Goal: Task Accomplishment & Management: Manage account settings

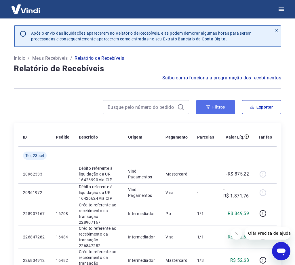
click at [217, 110] on button "Filtros" at bounding box center [215, 107] width 39 height 14
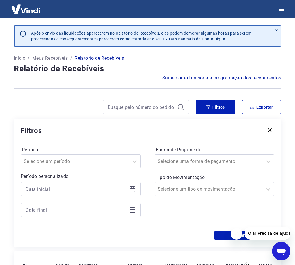
click at [132, 189] on icon at bounding box center [132, 188] width 7 height 7
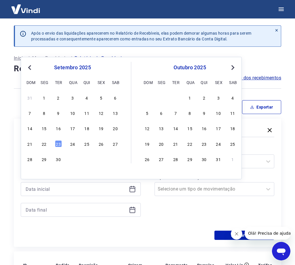
click at [30, 67] on span "Previous Month" at bounding box center [30, 67] width 0 height 7
click at [98, 159] on div "29" at bounding box center [101, 158] width 7 height 7
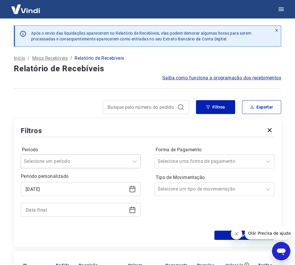
type input "[DATE]"
click at [136, 209] on div at bounding box center [81, 210] width 120 height 14
click at [133, 212] on icon at bounding box center [132, 209] width 7 height 7
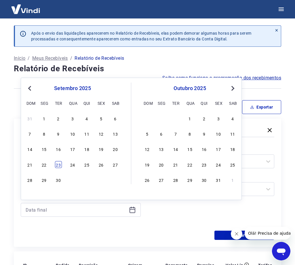
click at [59, 162] on div "23" at bounding box center [58, 164] width 7 height 7
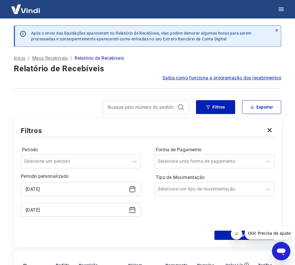
type input "[DATE]"
click at [236, 232] on icon "Fechar mensagem da empresa" at bounding box center [236, 233] width 5 height 5
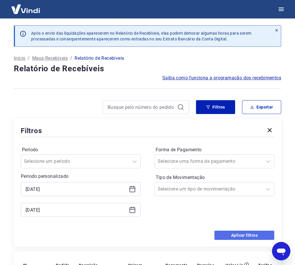
click at [242, 233] on button "Aplicar filtros" at bounding box center [245, 234] width 60 height 9
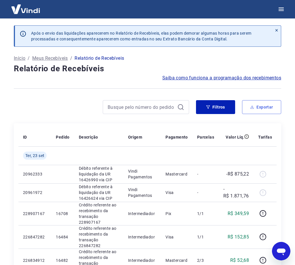
click at [255, 107] on button "Exportar" at bounding box center [261, 107] width 39 height 14
type input "[DATE]"
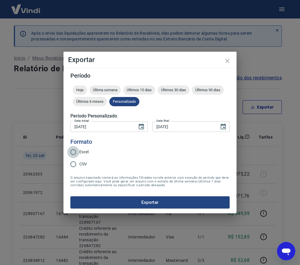
drag, startPoint x: 75, startPoint y: 150, endPoint x: 133, endPoint y: 188, distance: 69.2
click at [75, 150] on input "Excel" at bounding box center [73, 152] width 12 height 12
radio input "true"
click at [146, 201] on button "Exportar" at bounding box center [149, 202] width 159 height 12
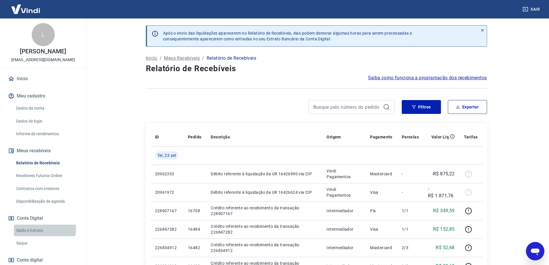
click at [43, 229] on link "Saldo e Extrato" at bounding box center [46, 231] width 65 height 12
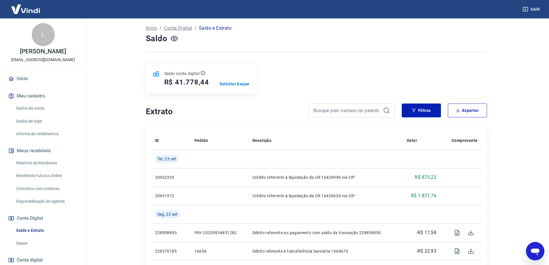
scroll to position [29, 0]
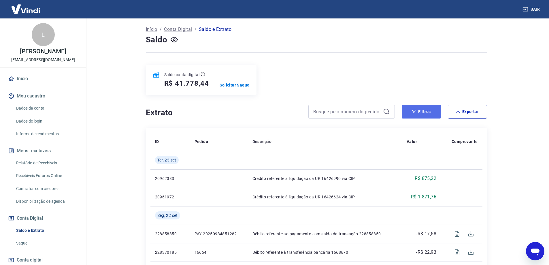
click at [299, 112] on button "Filtros" at bounding box center [421, 112] width 39 height 14
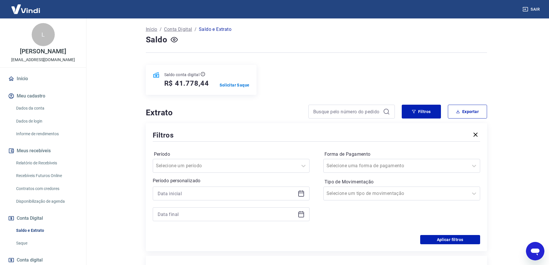
click at [299, 193] on icon at bounding box center [301, 193] width 6 height 1
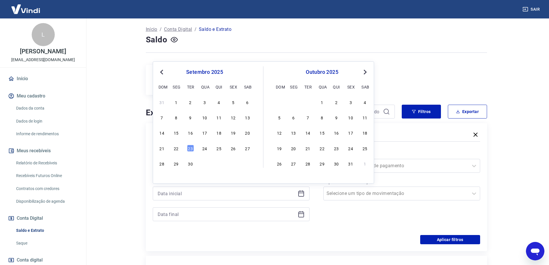
click at [162, 71] on span "Previous Month" at bounding box center [162, 72] width 0 height 7
click at [219, 163] on div "28" at bounding box center [219, 163] width 7 height 7
type input "[DATE]"
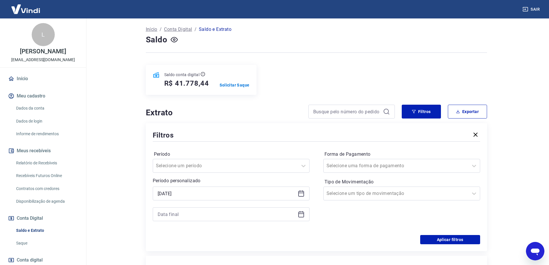
click at [299, 215] on icon at bounding box center [301, 214] width 7 height 7
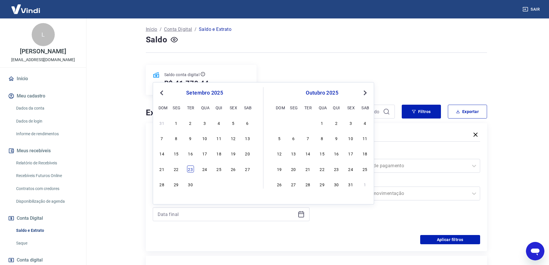
click at [190, 171] on div "23" at bounding box center [190, 168] width 7 height 7
type input "[DATE]"
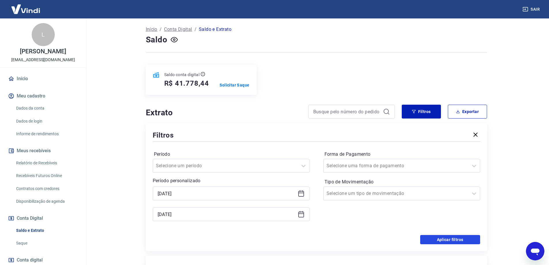
drag, startPoint x: 465, startPoint y: 241, endPoint x: 461, endPoint y: 131, distance: 109.3
click at [299, 241] on button "Aplicar filtros" at bounding box center [450, 239] width 60 height 9
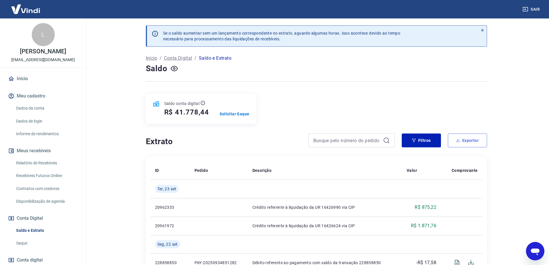
click at [299, 142] on button "Exportar" at bounding box center [467, 140] width 39 height 14
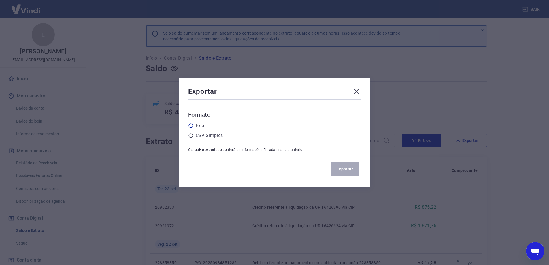
click at [193, 125] on icon at bounding box center [190, 126] width 4 height 4
click at [0, 0] on input "radio" at bounding box center [0, 0] width 0 height 0
drag, startPoint x: 341, startPoint y: 169, endPoint x: 243, endPoint y: 178, distance: 98.8
click at [299, 169] on button "Exportar" at bounding box center [345, 169] width 28 height 14
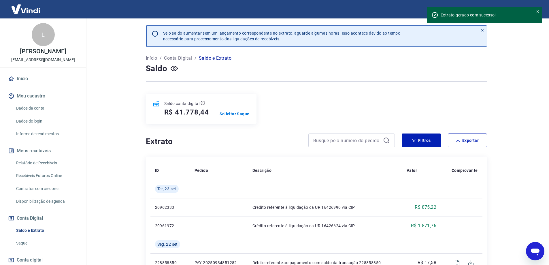
click at [25, 79] on link "Início" at bounding box center [43, 78] width 72 height 13
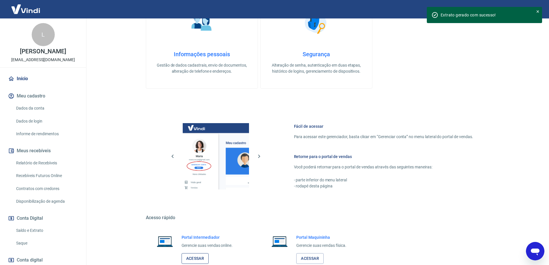
scroll to position [184, 0]
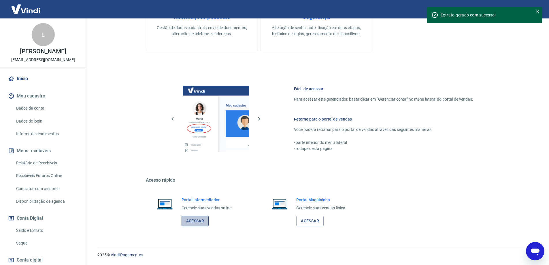
click at [194, 218] on link "Acessar" at bounding box center [195, 221] width 27 height 11
